Goal: Information Seeking & Learning: Check status

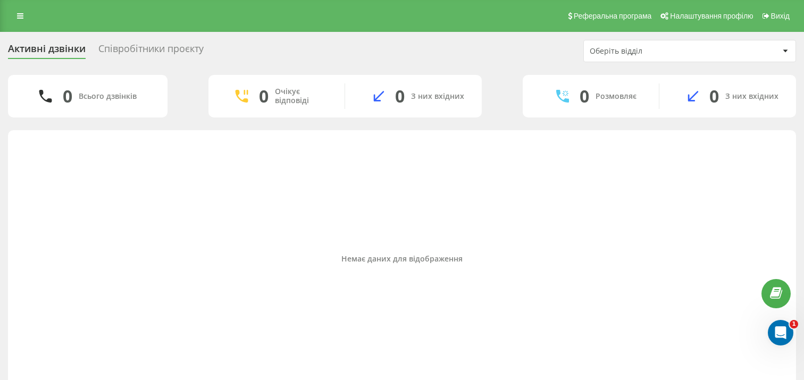
click at [644, 46] on div "Оберіть відділ" at bounding box center [690, 50] width 212 height 21
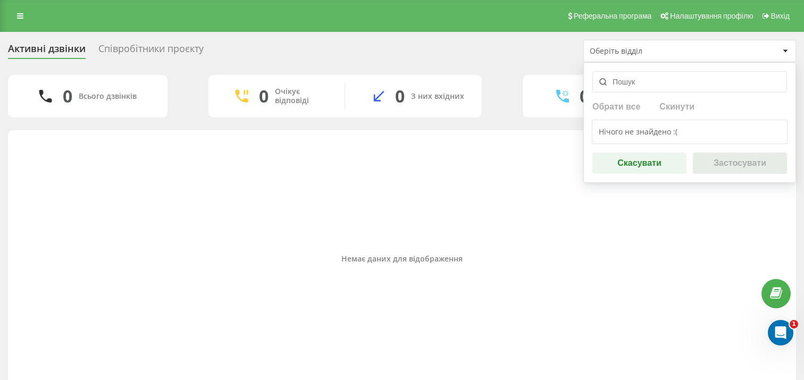
click at [645, 81] on input "text" at bounding box center [690, 81] width 195 height 21
click at [511, 112] on div "0 Всього дзвінків 0 Очікує відповіді 0 З них вхідних 0 Розмовляє 0 З них вхідних" at bounding box center [402, 96] width 789 height 43
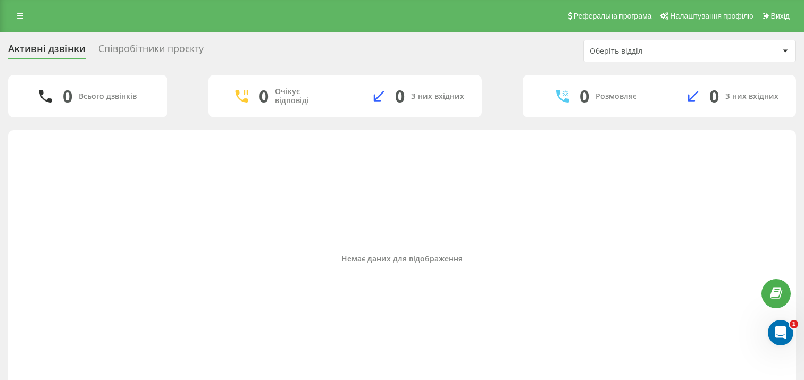
click at [144, 51] on div "Співробітники проєкту" at bounding box center [150, 51] width 105 height 16
click at [155, 48] on div "Співробітники проєкту" at bounding box center [150, 51] width 105 height 16
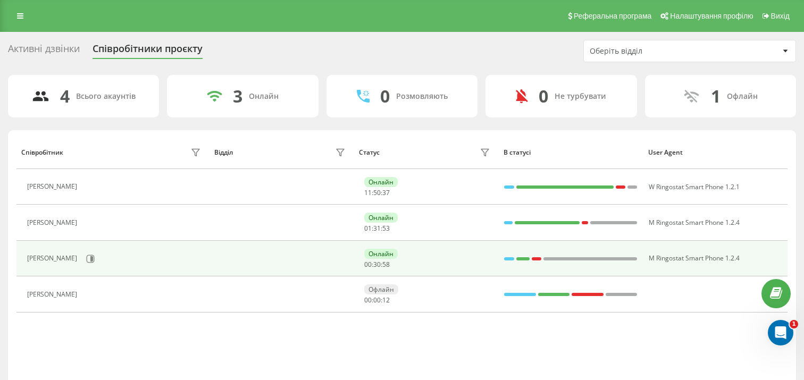
click at [56, 259] on div "[PERSON_NAME]" at bounding box center [53, 258] width 53 height 7
click at [95, 260] on icon at bounding box center [90, 259] width 9 height 9
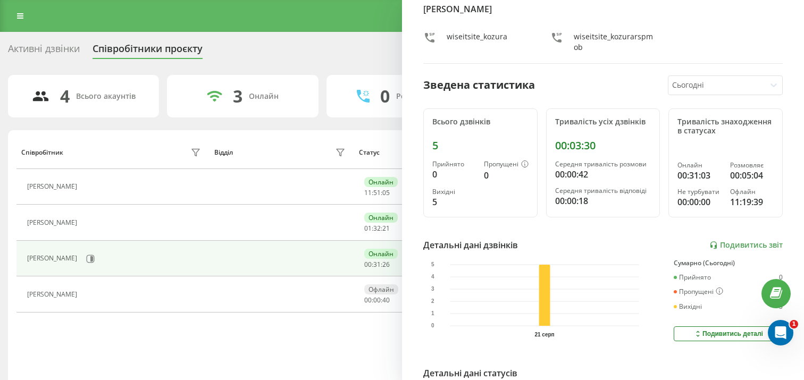
scroll to position [36, 0]
click at [345, 49] on div "Активні дзвінки Співробітники проєкту Оберіть відділ" at bounding box center [402, 51] width 789 height 22
